Goal: Task Accomplishment & Management: Complete application form

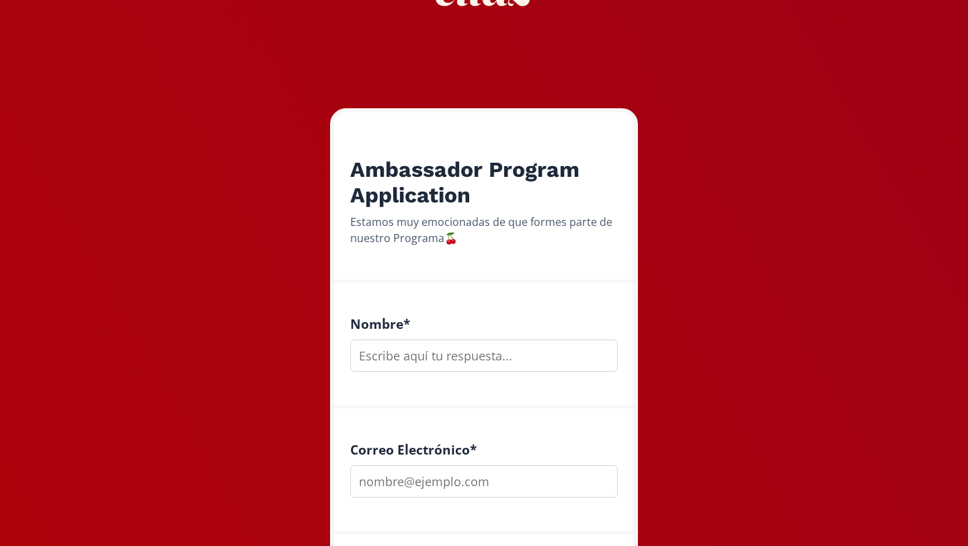
scroll to position [119, 0]
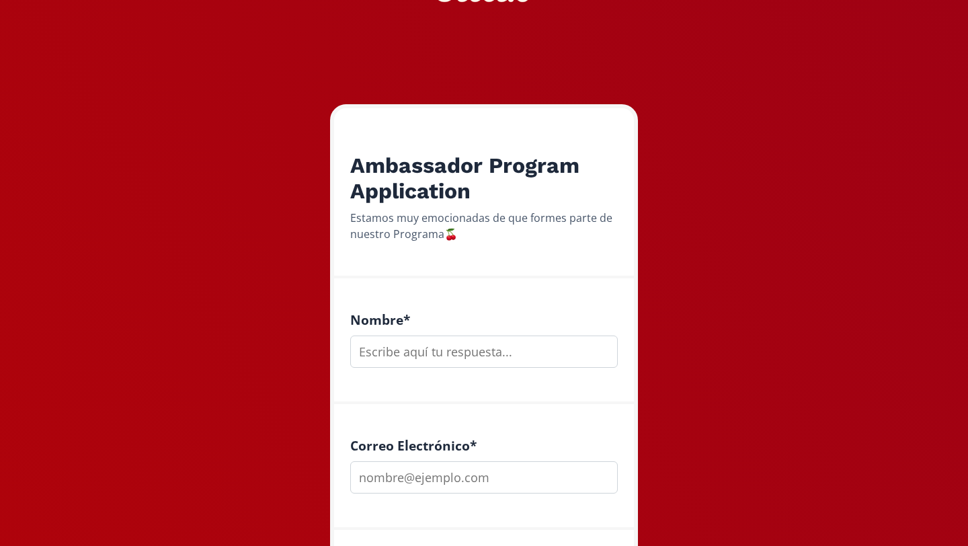
click at [492, 346] on input "text" at bounding box center [484, 351] width 268 height 32
type input "r"
type input "[PERSON_NAME]"
click at [487, 486] on input "email" at bounding box center [484, 477] width 268 height 32
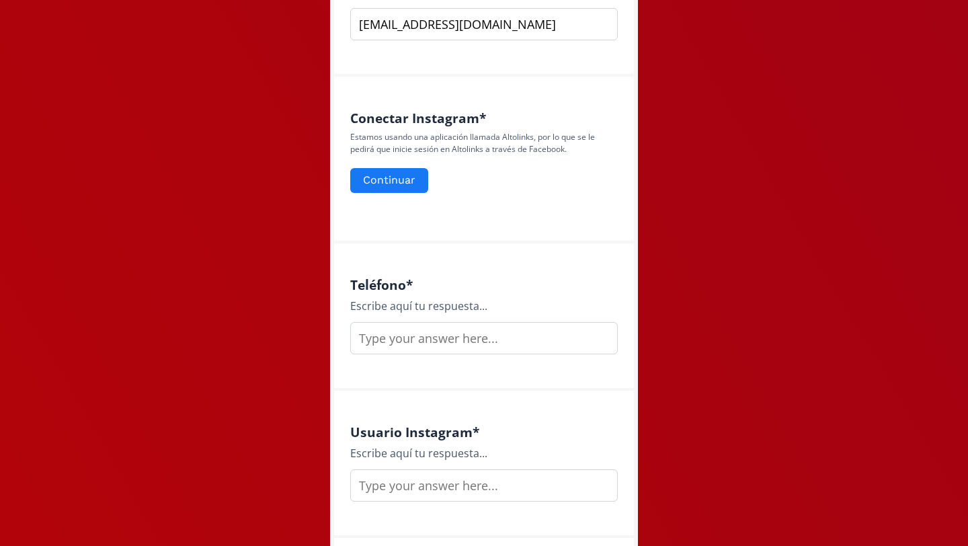
scroll to position [571, 0]
type input "[EMAIL_ADDRESS][DOMAIN_NAME]"
click at [465, 339] on input "text" at bounding box center [484, 339] width 268 height 32
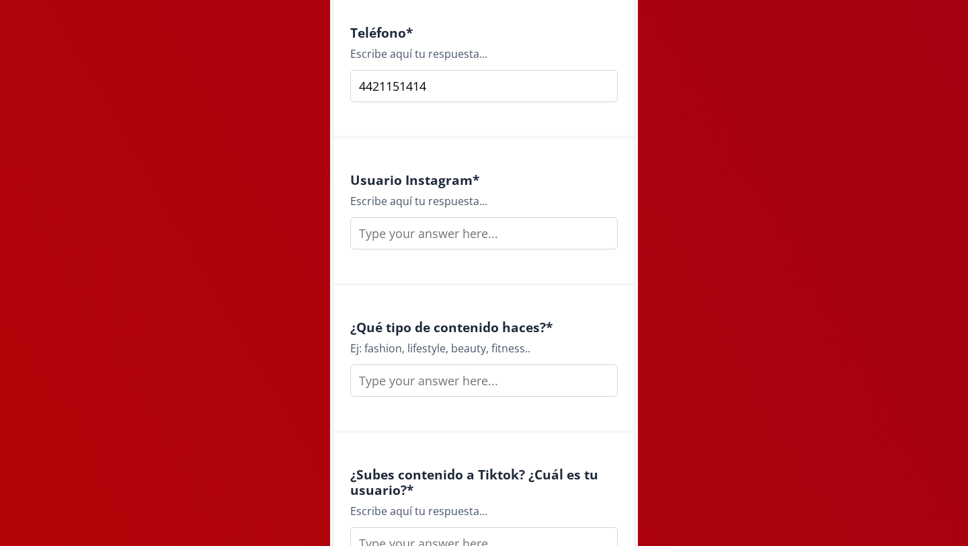
scroll to position [865, 0]
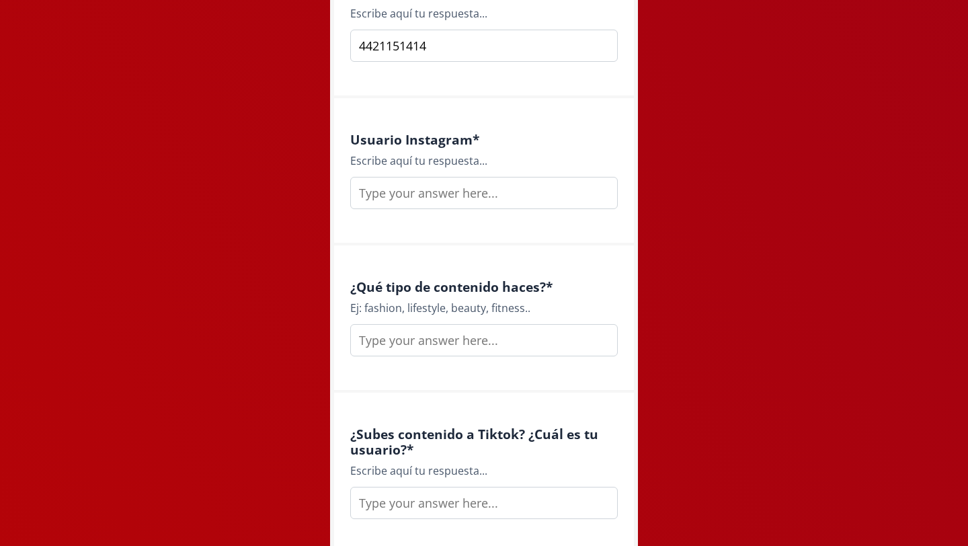
type input "4421151414"
click at [485, 192] on input "text" at bounding box center [484, 193] width 268 height 32
type input "reginaguevaraa"
click at [477, 346] on input "text" at bounding box center [484, 340] width 268 height 32
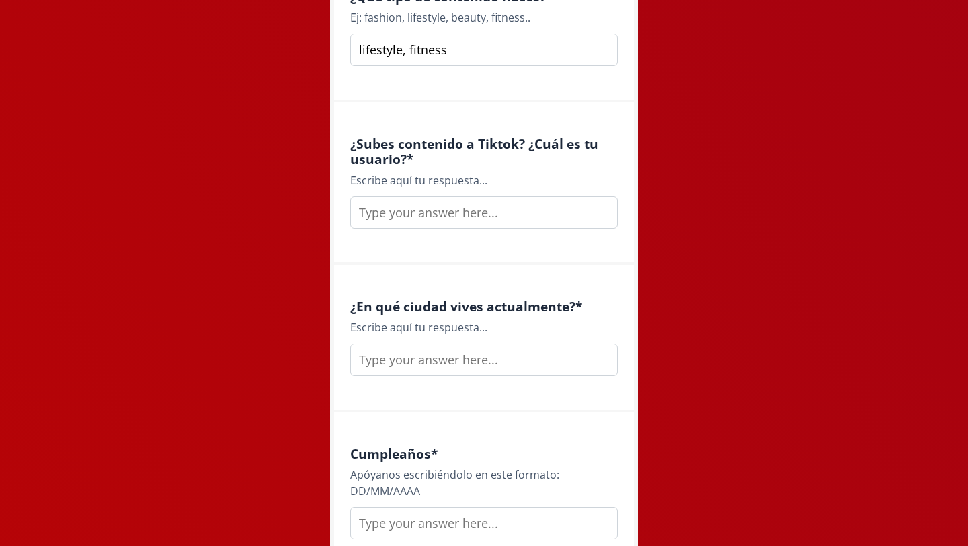
scroll to position [1154, 0]
type input "lifestyle, fitness"
click at [465, 220] on input "text" at bounding box center [484, 213] width 268 height 32
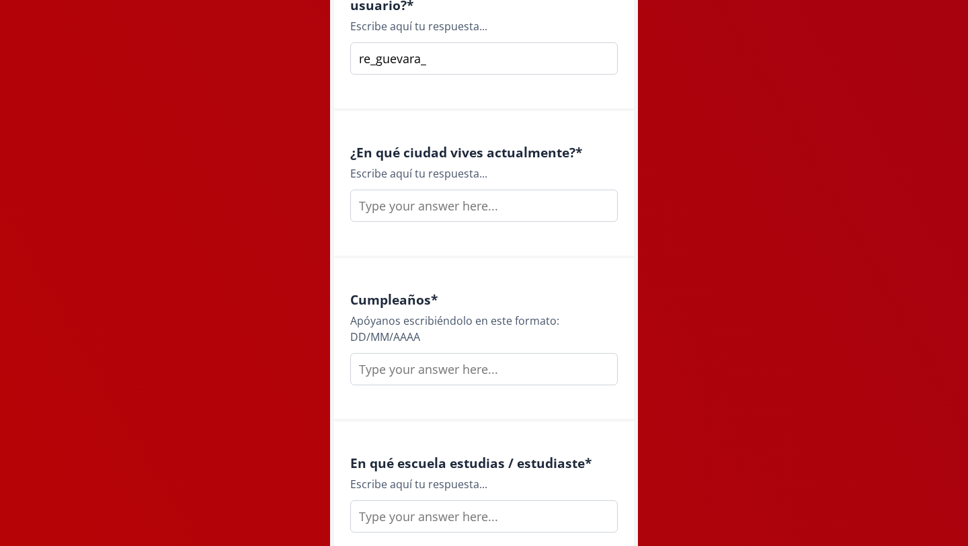
scroll to position [1356, 0]
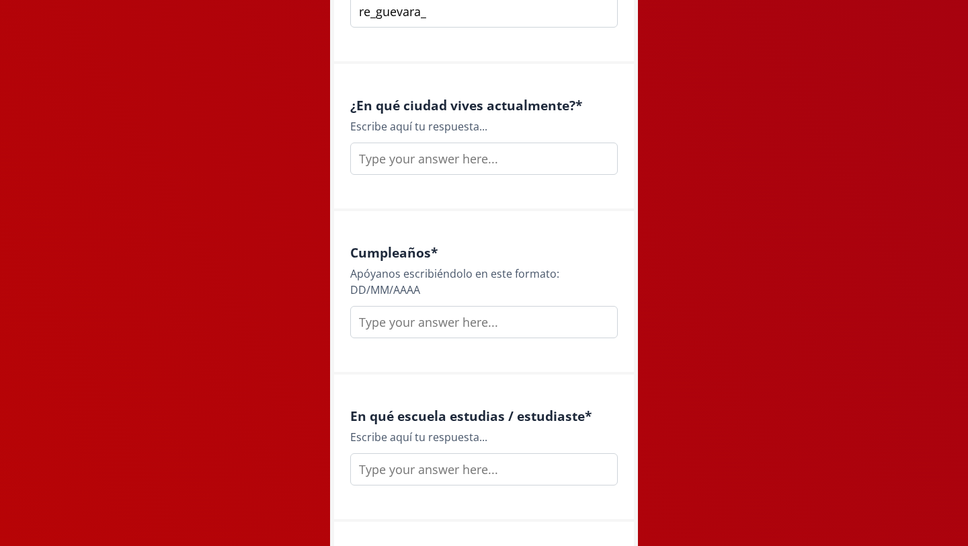
type input "re_guevara_"
click at [469, 145] on input "text" at bounding box center [484, 159] width 268 height 32
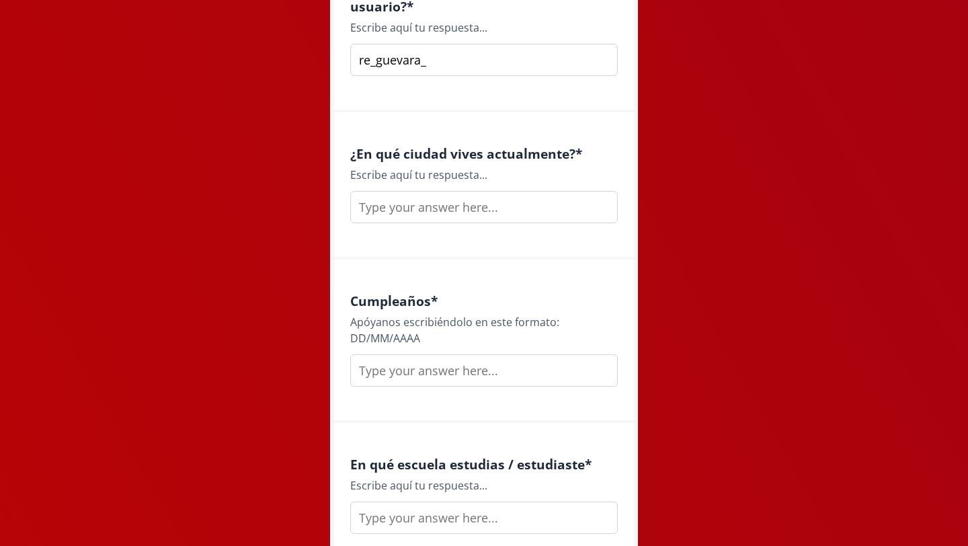
scroll to position [1312, 0]
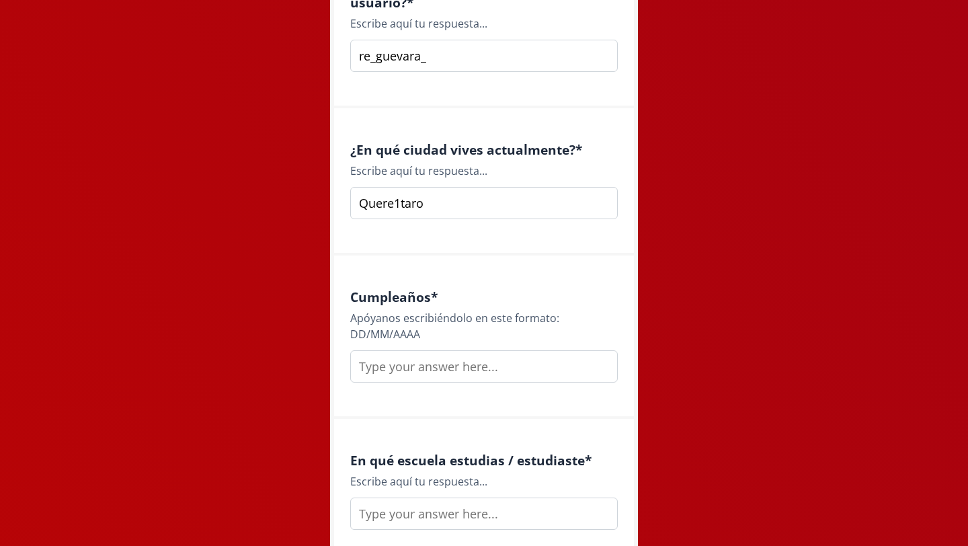
click at [401, 205] on input "Quere1taro" at bounding box center [484, 203] width 268 height 32
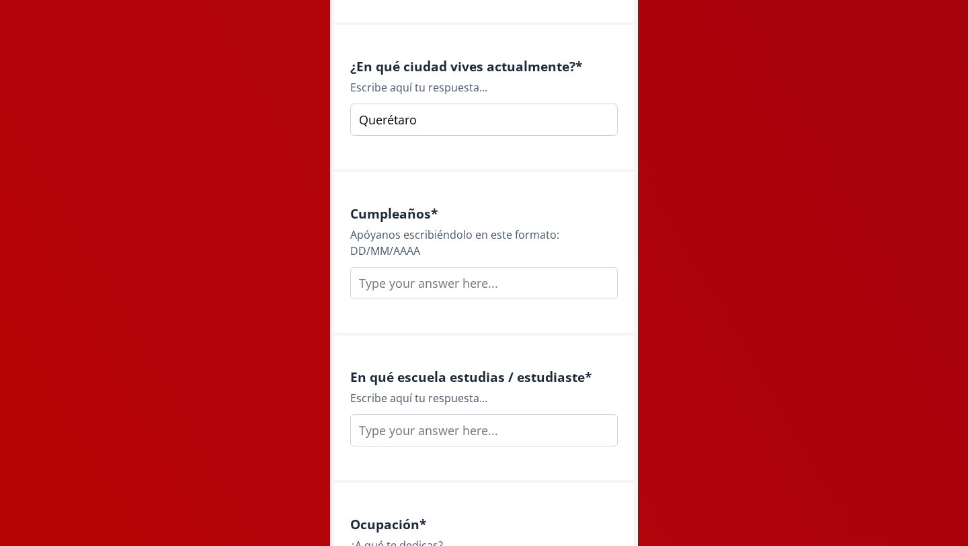
type input "Querétaro"
click at [407, 280] on input "text" at bounding box center [484, 283] width 268 height 32
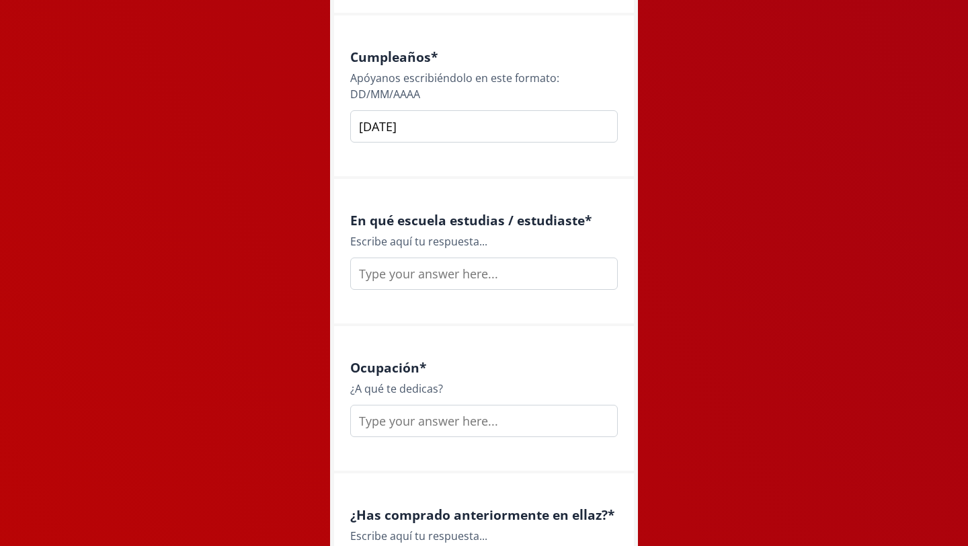
scroll to position [1550, 0]
type input "[DATE]"
click at [459, 271] on input "text" at bounding box center [484, 275] width 268 height 32
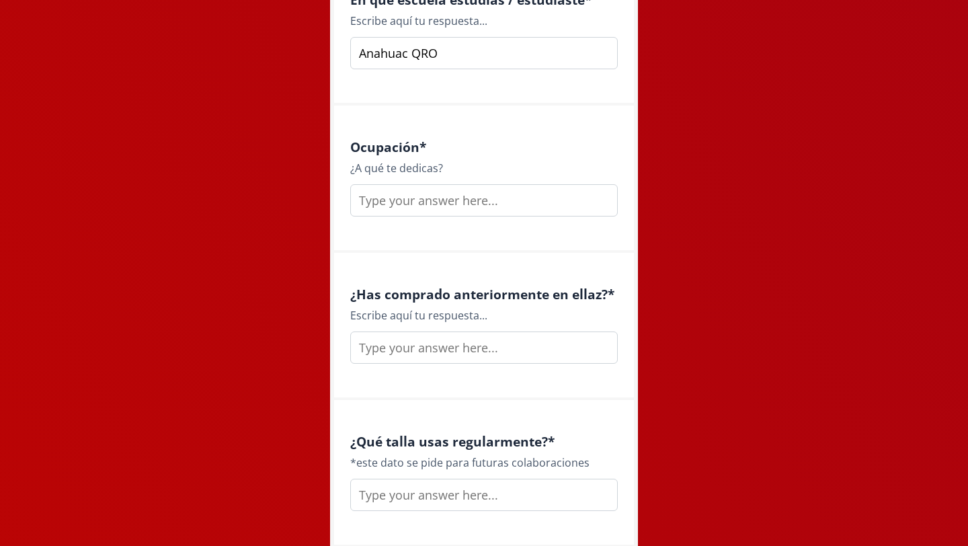
scroll to position [1847, 0]
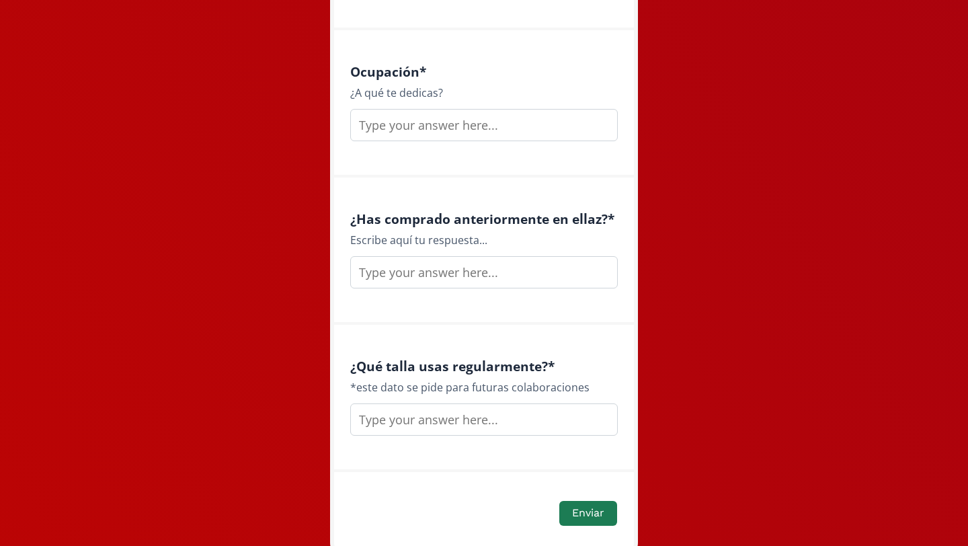
type input "Anahuac QRO"
click at [434, 132] on input "text" at bounding box center [484, 125] width 268 height 32
type input "coach de indoor cycling y estudio nutrición"
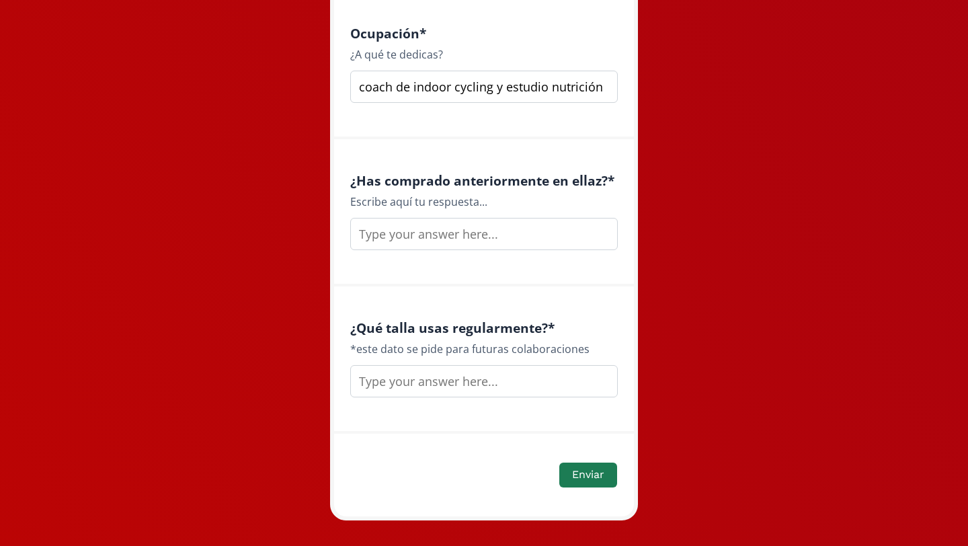
click at [479, 237] on input "text" at bounding box center [484, 234] width 268 height 32
type input "no"
click at [481, 378] on input "text" at bounding box center [484, 381] width 268 height 32
type input "M"
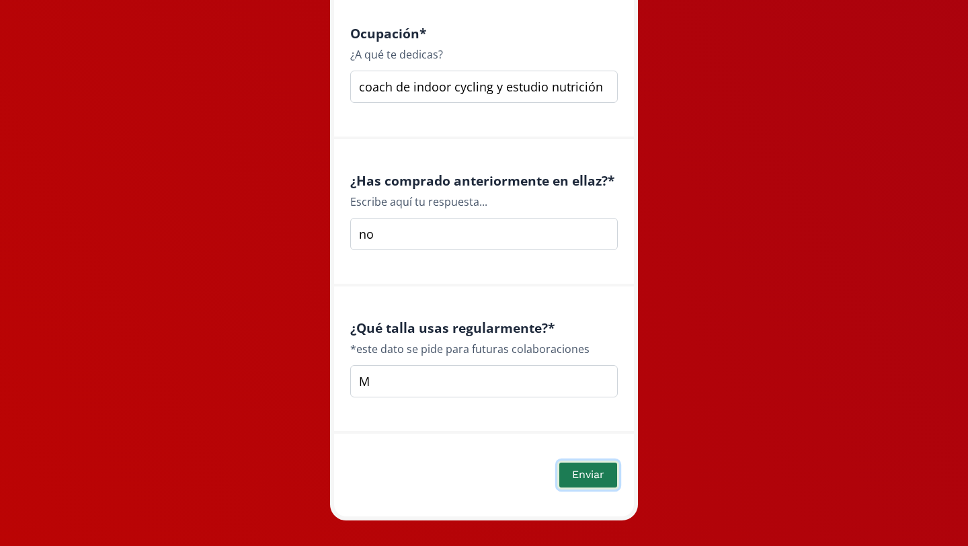
click at [584, 472] on button "Enviar" at bounding box center [588, 474] width 62 height 29
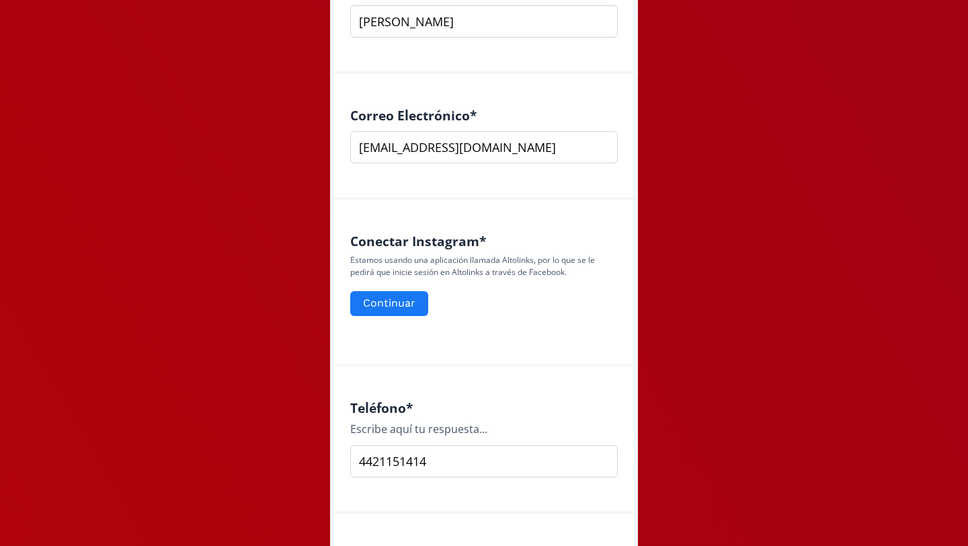
scroll to position [425, 0]
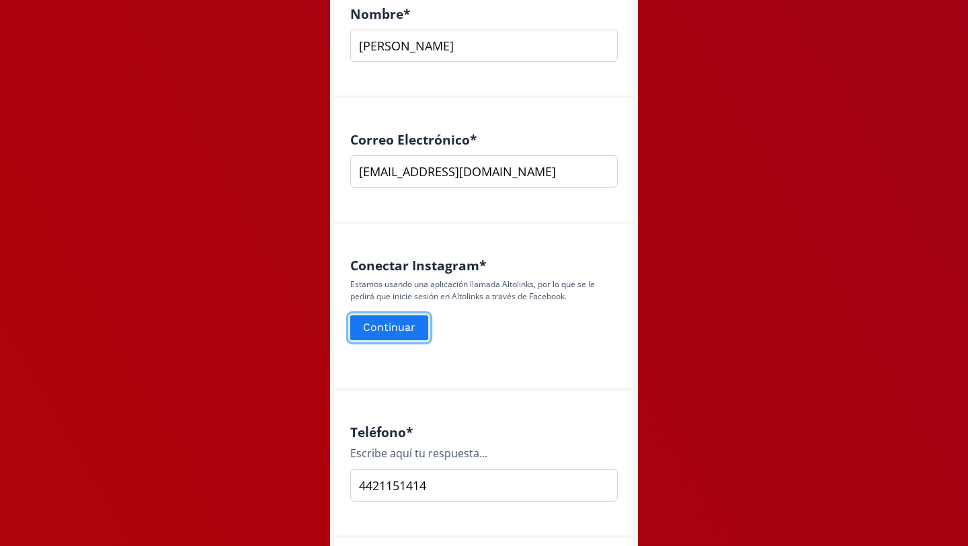
click at [372, 328] on button "Continuar" at bounding box center [389, 327] width 82 height 29
